Goal: Transaction & Acquisition: Purchase product/service

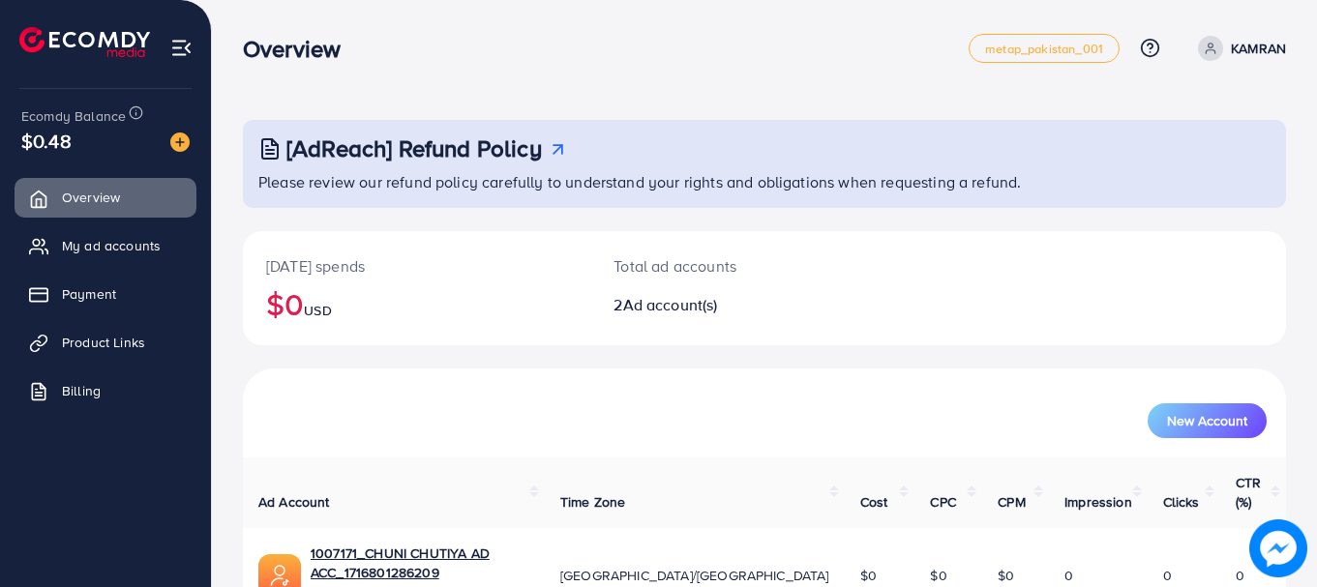
click at [182, 142] on img at bounding box center [179, 142] width 19 height 19
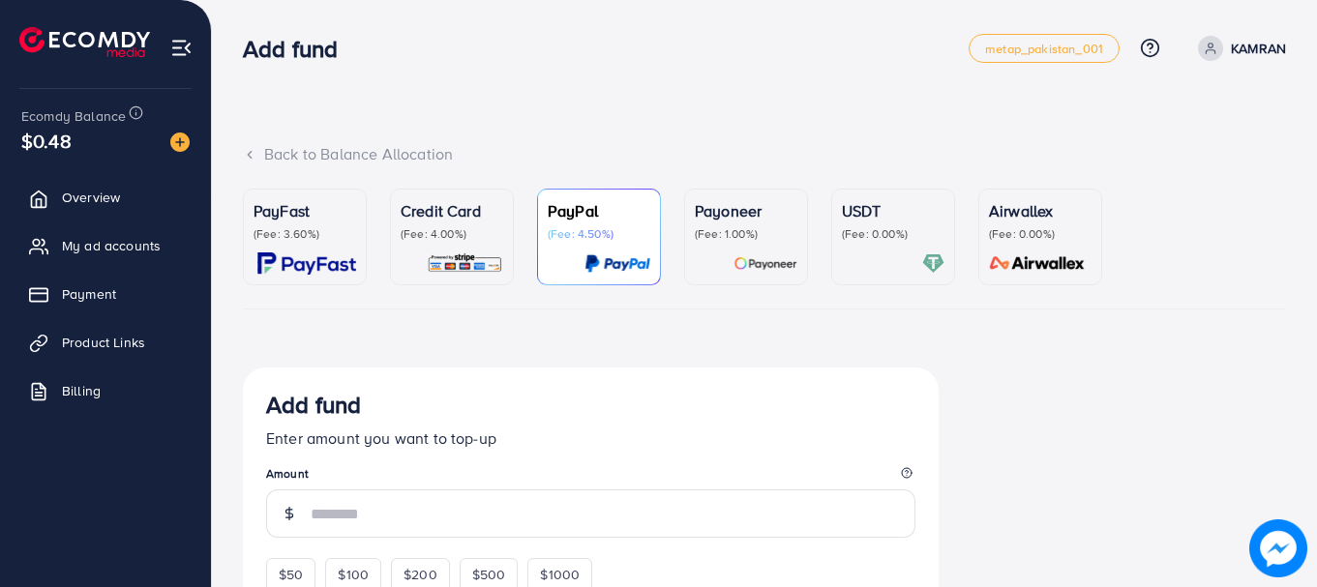
click at [866, 199] on p "USDT" at bounding box center [893, 210] width 103 height 23
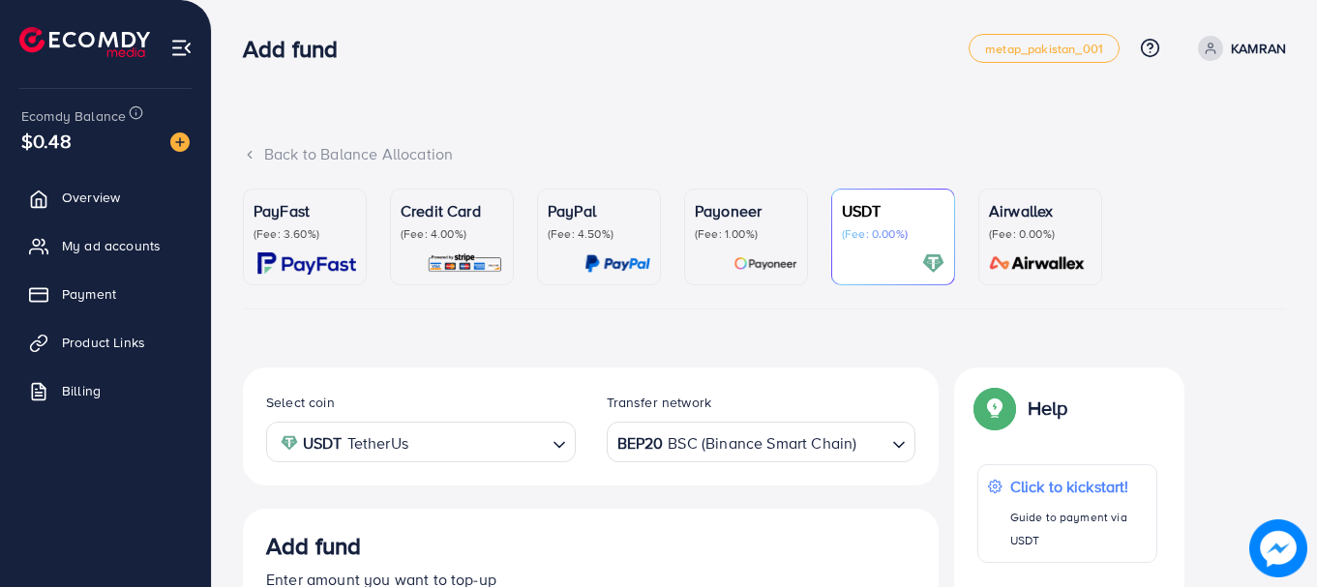
click at [638, 443] on div "BEP20 BSC (Binance Smart Chain)" at bounding box center [750, 441] width 274 height 34
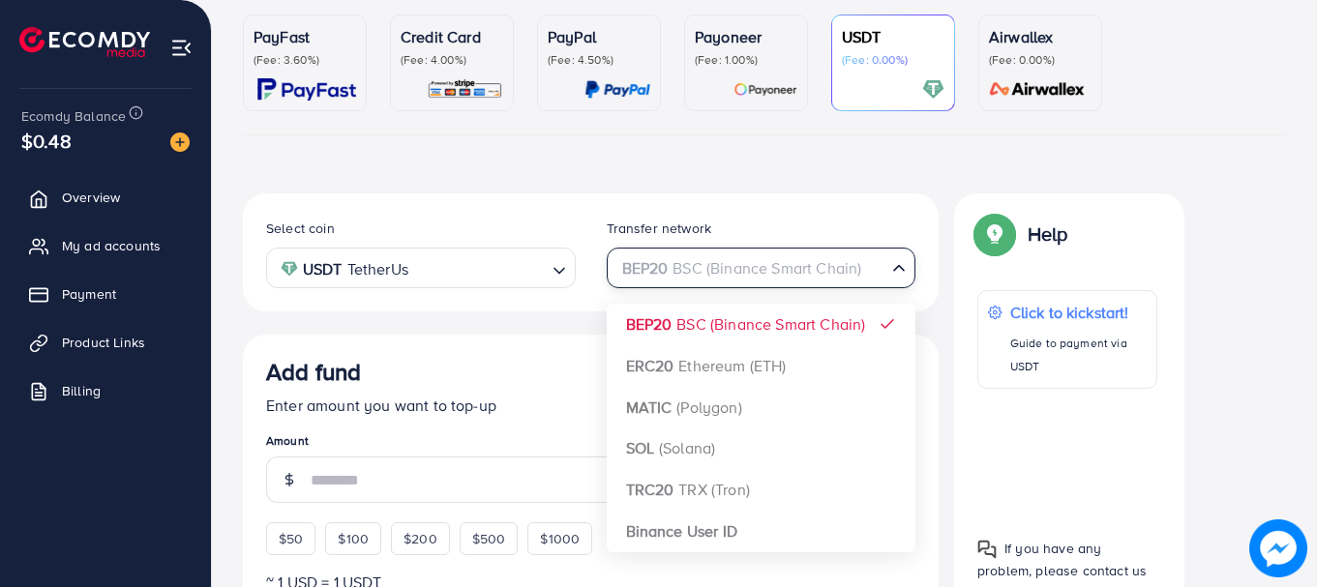
scroll to position [293, 0]
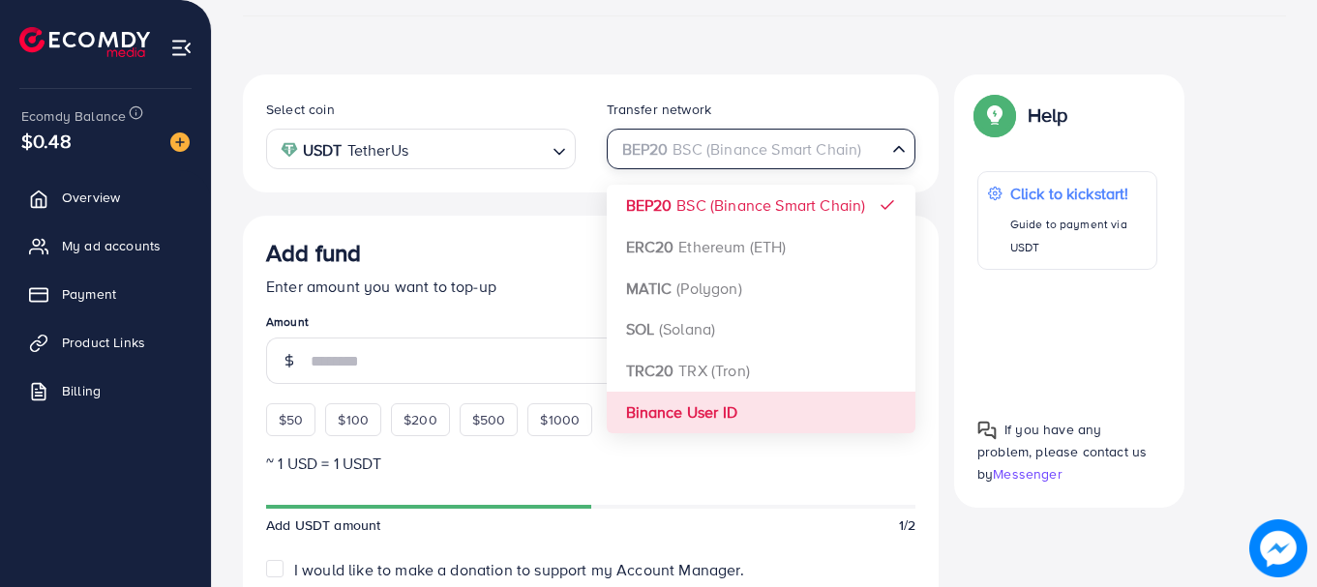
click at [828, 415] on div "Select coin USDT TetherUs Loading... Transfer network BEP20 BSC (Binance Smart …" at bounding box center [591, 572] width 696 height 997
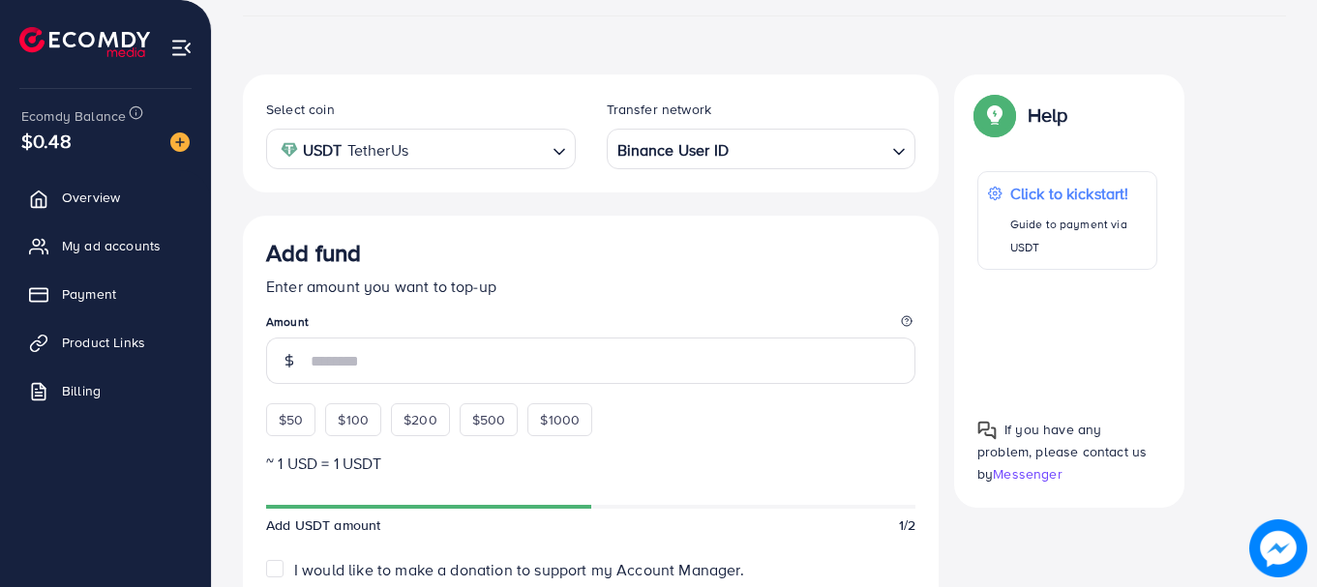
click at [295, 422] on span "$50" at bounding box center [291, 419] width 24 height 19
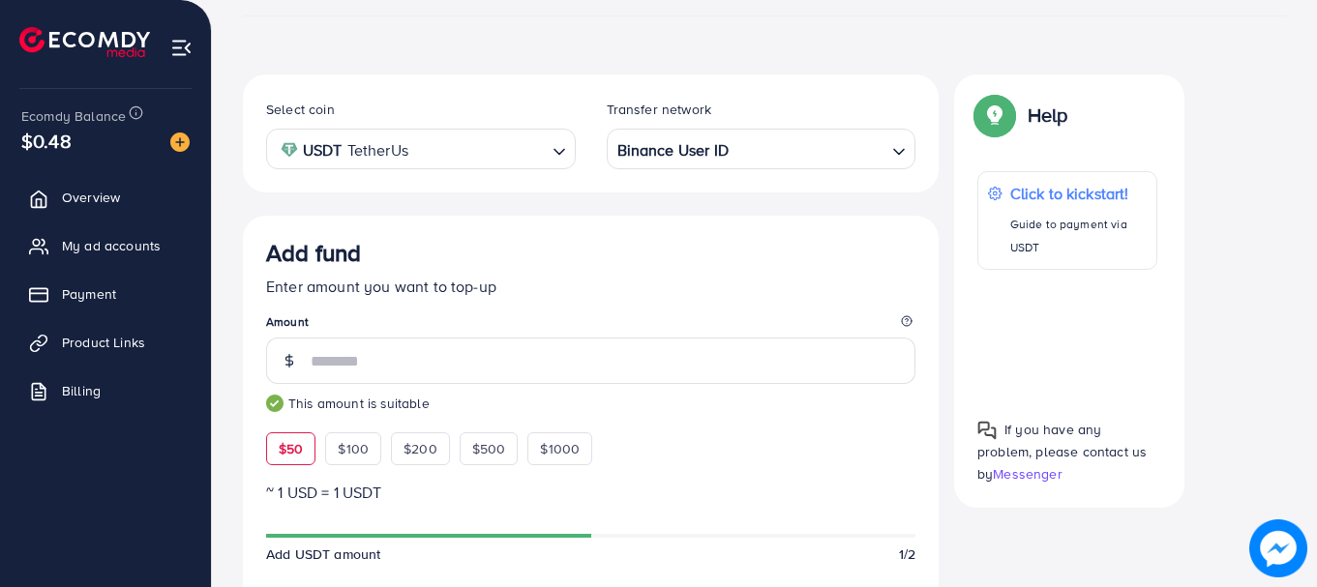
scroll to position [550, 0]
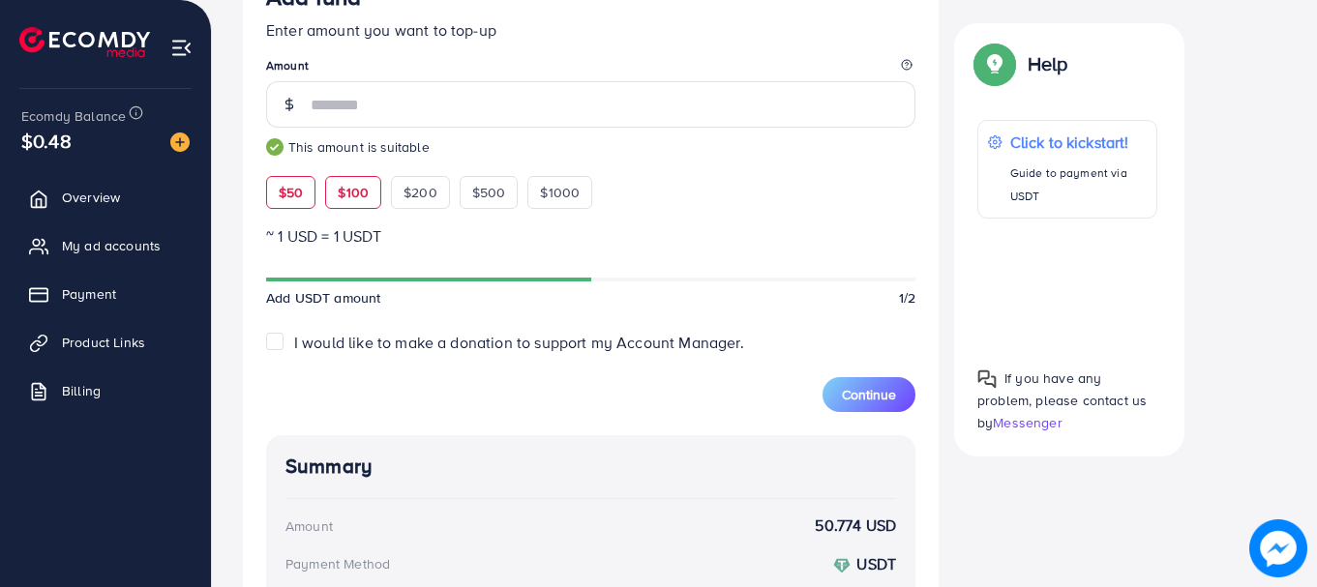
click at [369, 194] on div "$100" at bounding box center [353, 192] width 56 height 33
type input "***"
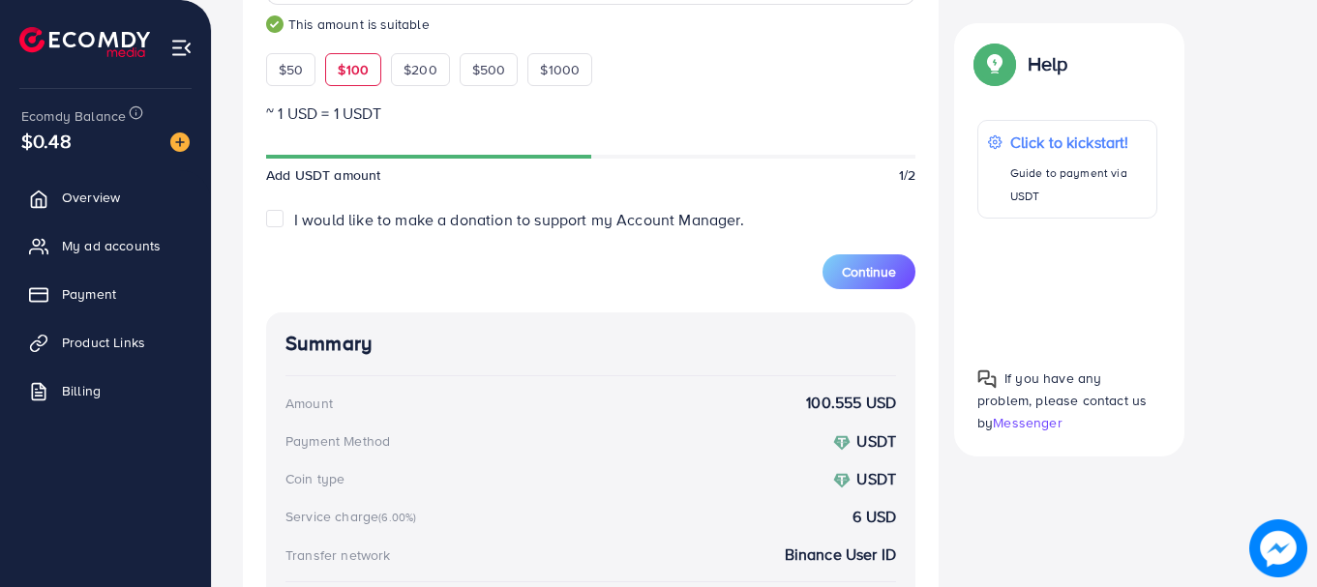
scroll to position [745, 0]
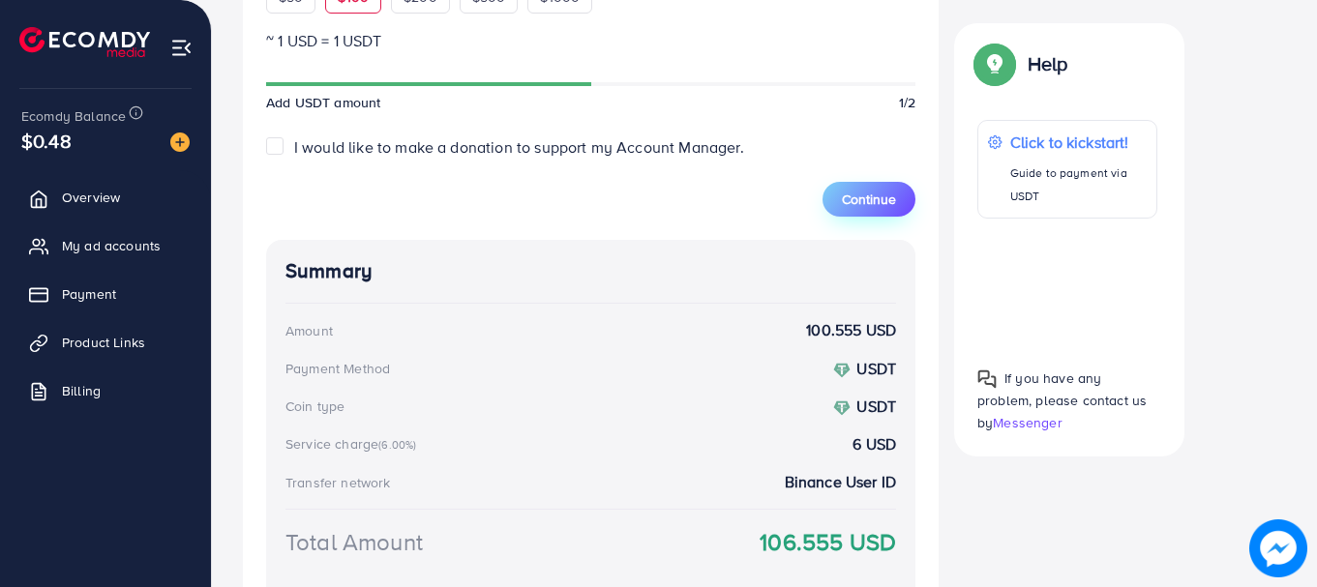
click at [869, 193] on span "Continue" at bounding box center [869, 199] width 54 height 19
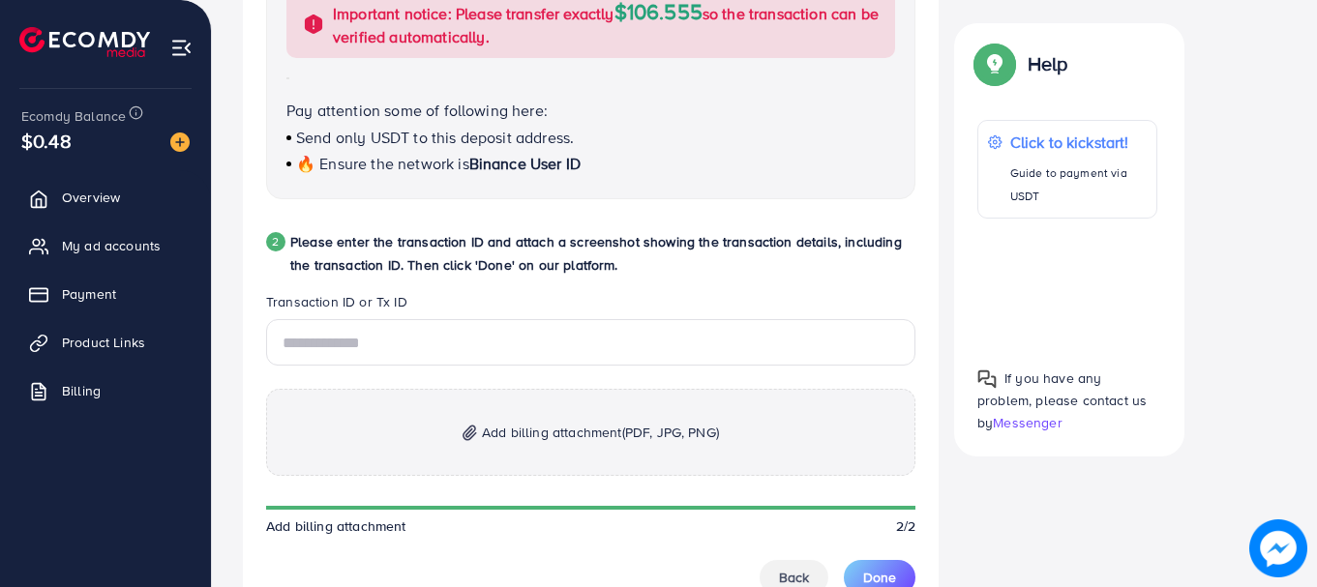
scroll to position [826, 0]
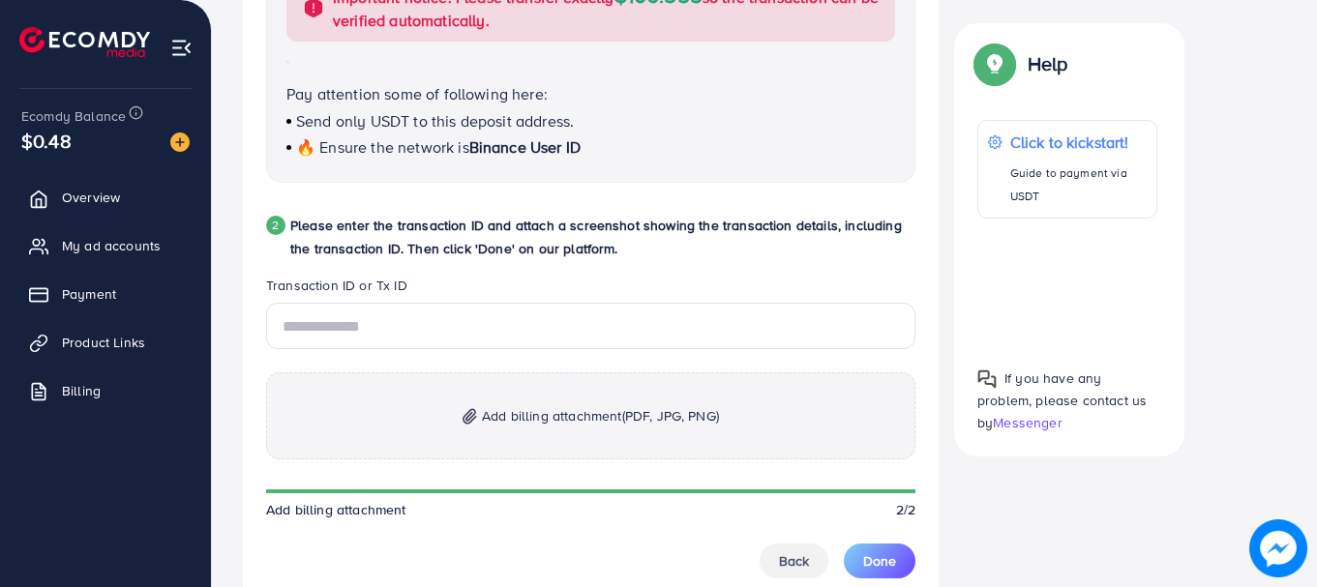
click at [574, 409] on span "Add billing attachment (PDF, JPG, PNG)" at bounding box center [600, 415] width 237 height 23
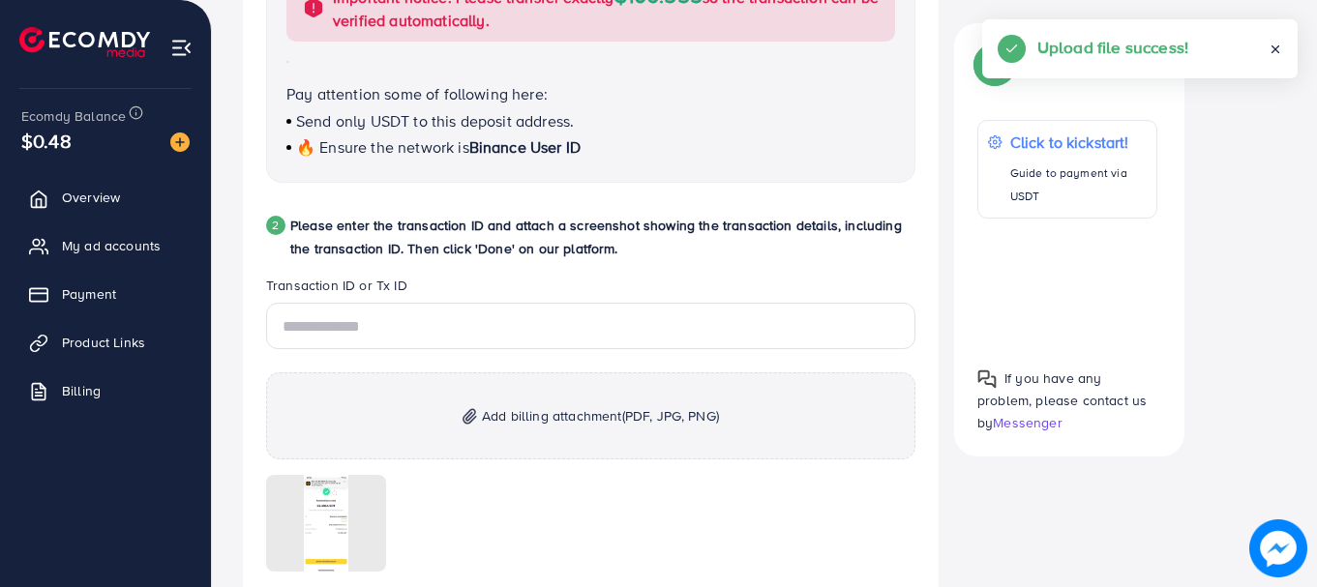
click at [638, 422] on span "(PDF, JPG, PNG)" at bounding box center [670, 415] width 97 height 19
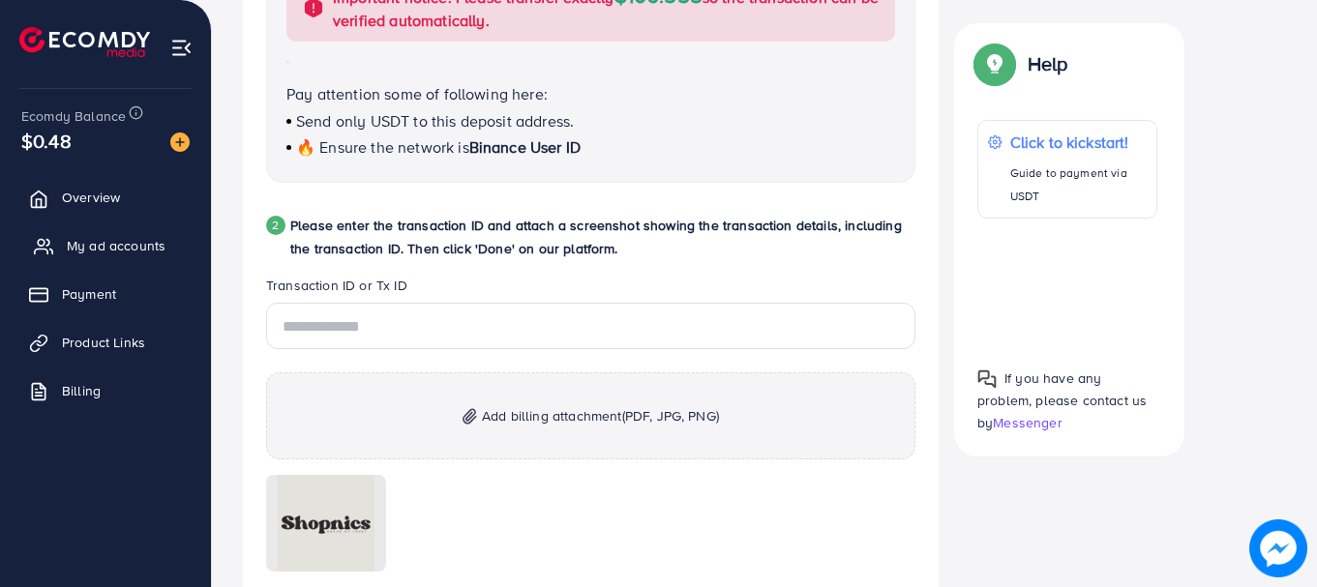
click at [131, 242] on span "My ad accounts" at bounding box center [116, 245] width 99 height 19
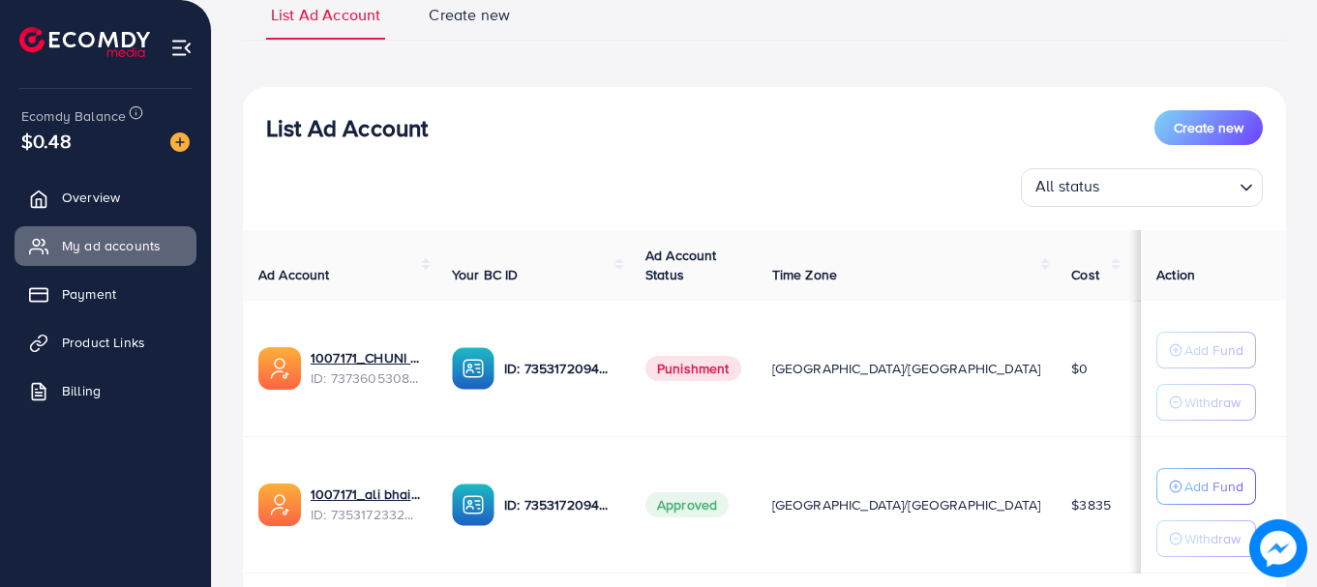
scroll to position [156, 0]
drag, startPoint x: 1270, startPoint y: 70, endPoint x: 1321, endPoint y: 187, distance: 127.4
click at [1317, 187] on html "My ad accounts metap_pakistan_001 Help Center Contact Support Plans and Pricing…" at bounding box center [658, 137] width 1317 height 587
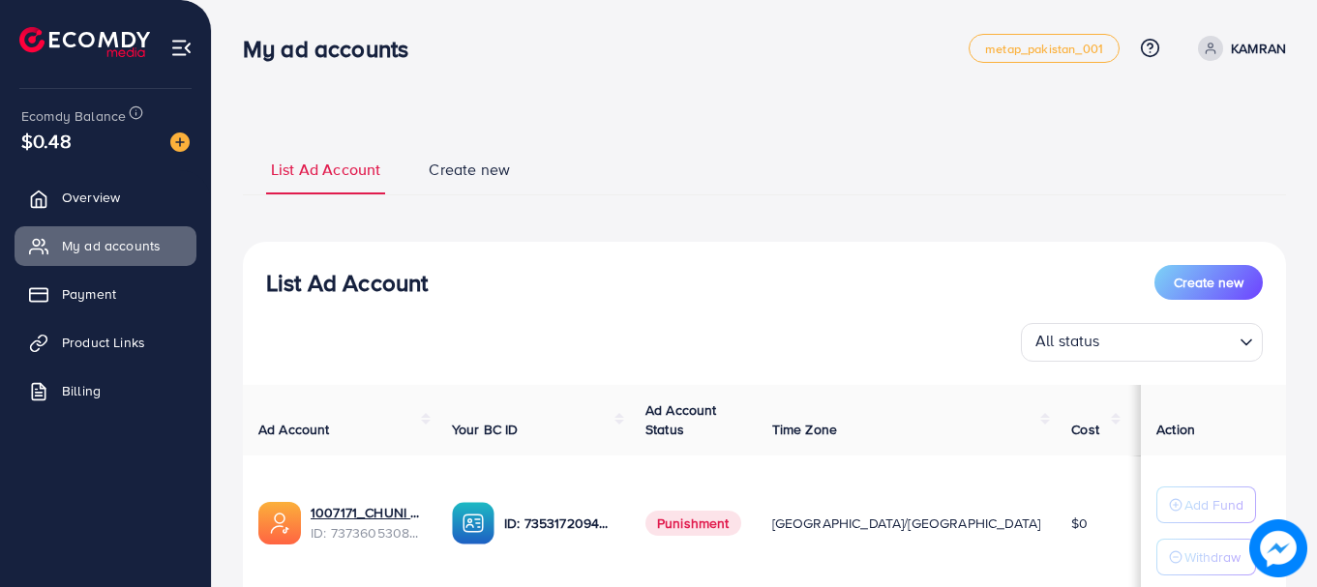
click at [1310, 27] on div "List Ad Account Create new List Ad Account Create new All status Loading... Ad …" at bounding box center [764, 434] width 1105 height 868
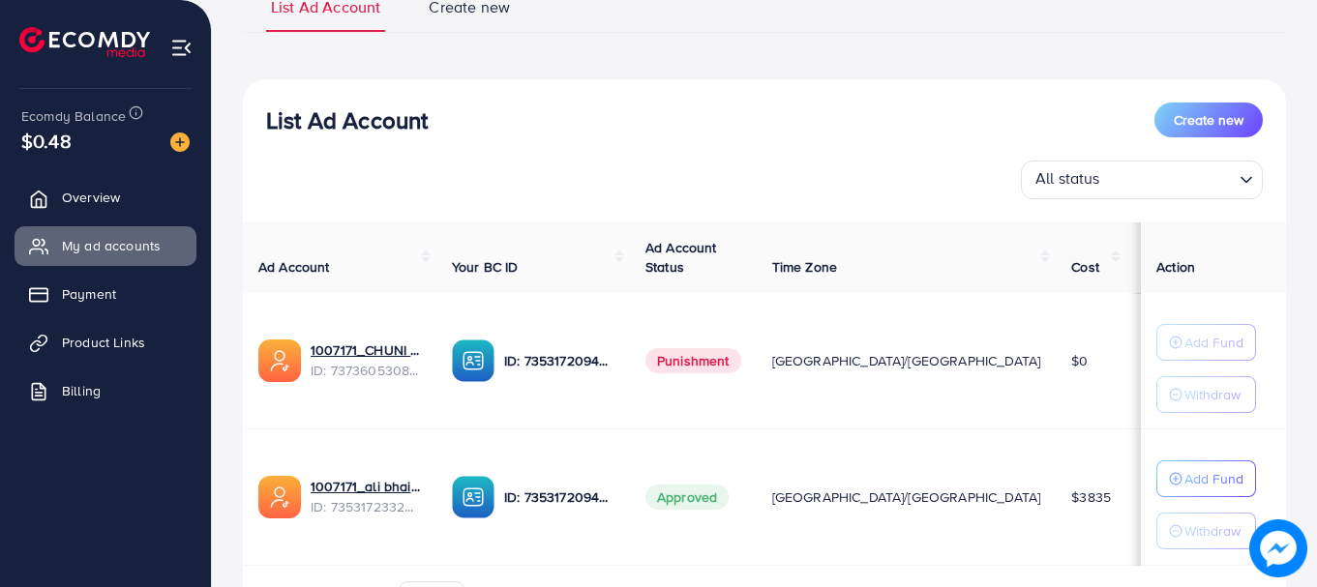
scroll to position [281, 0]
